Goal: Find specific page/section: Find specific page/section

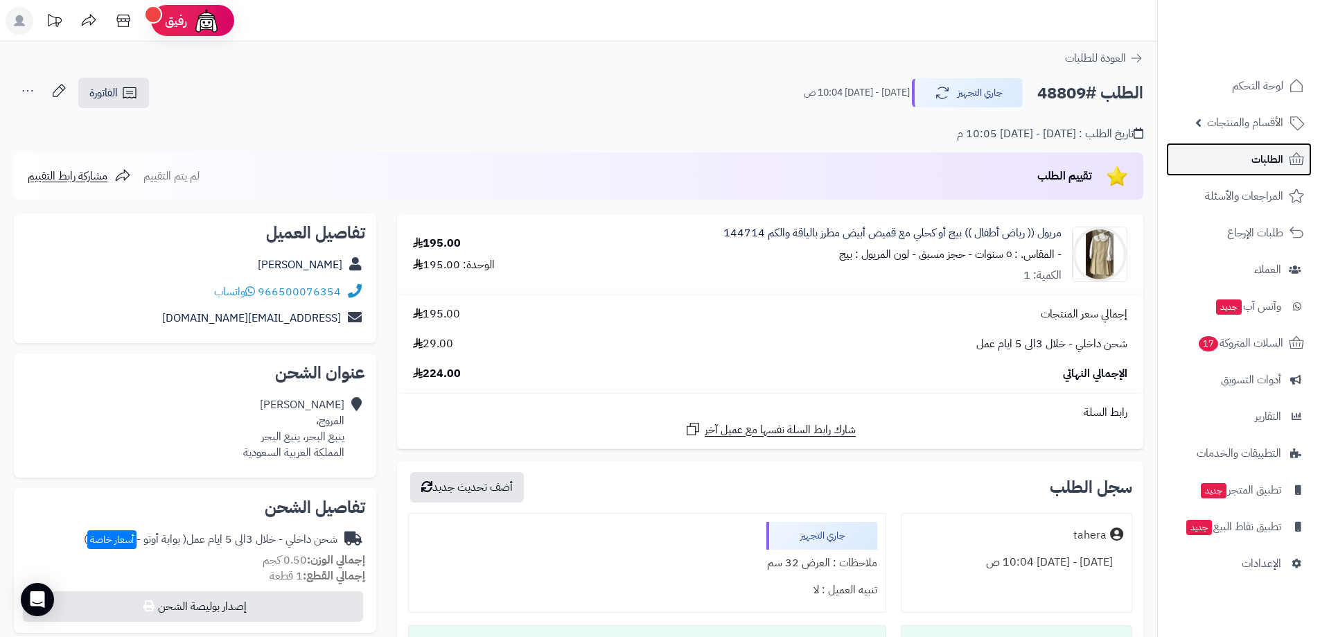
click at [1281, 161] on span "الطلبات" at bounding box center [1268, 159] width 32 height 19
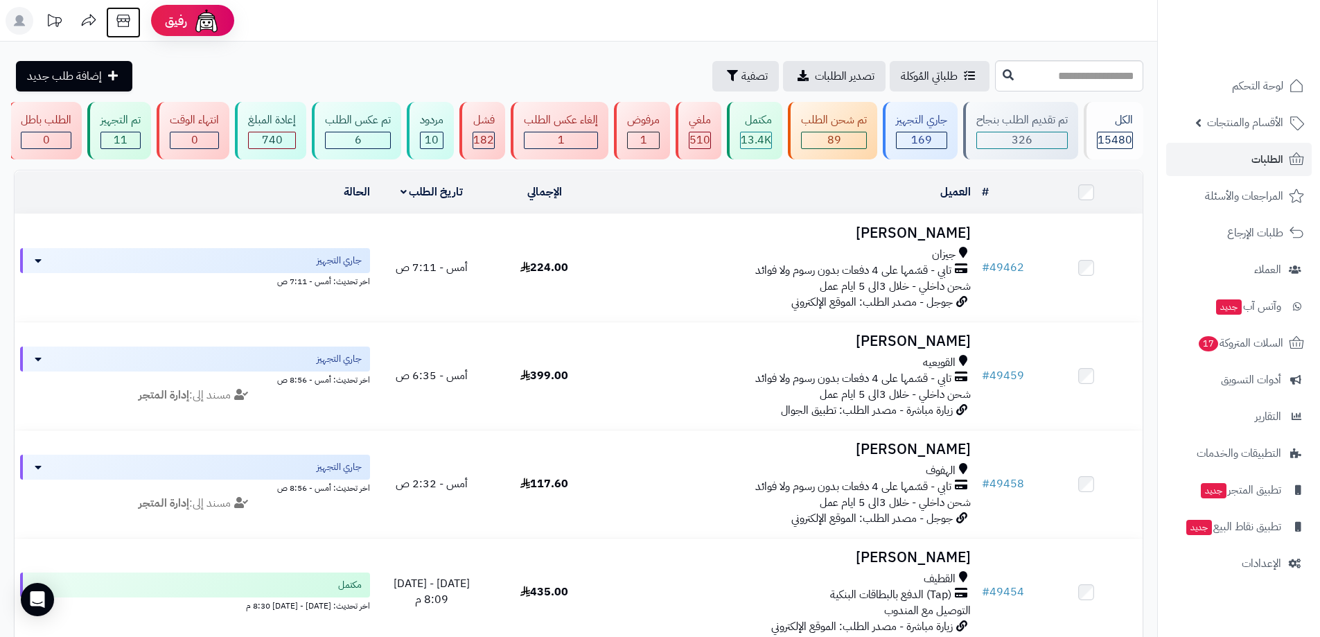
click at [130, 22] on icon at bounding box center [124, 21] width 28 height 28
